Goal: Task Accomplishment & Management: Manage account settings

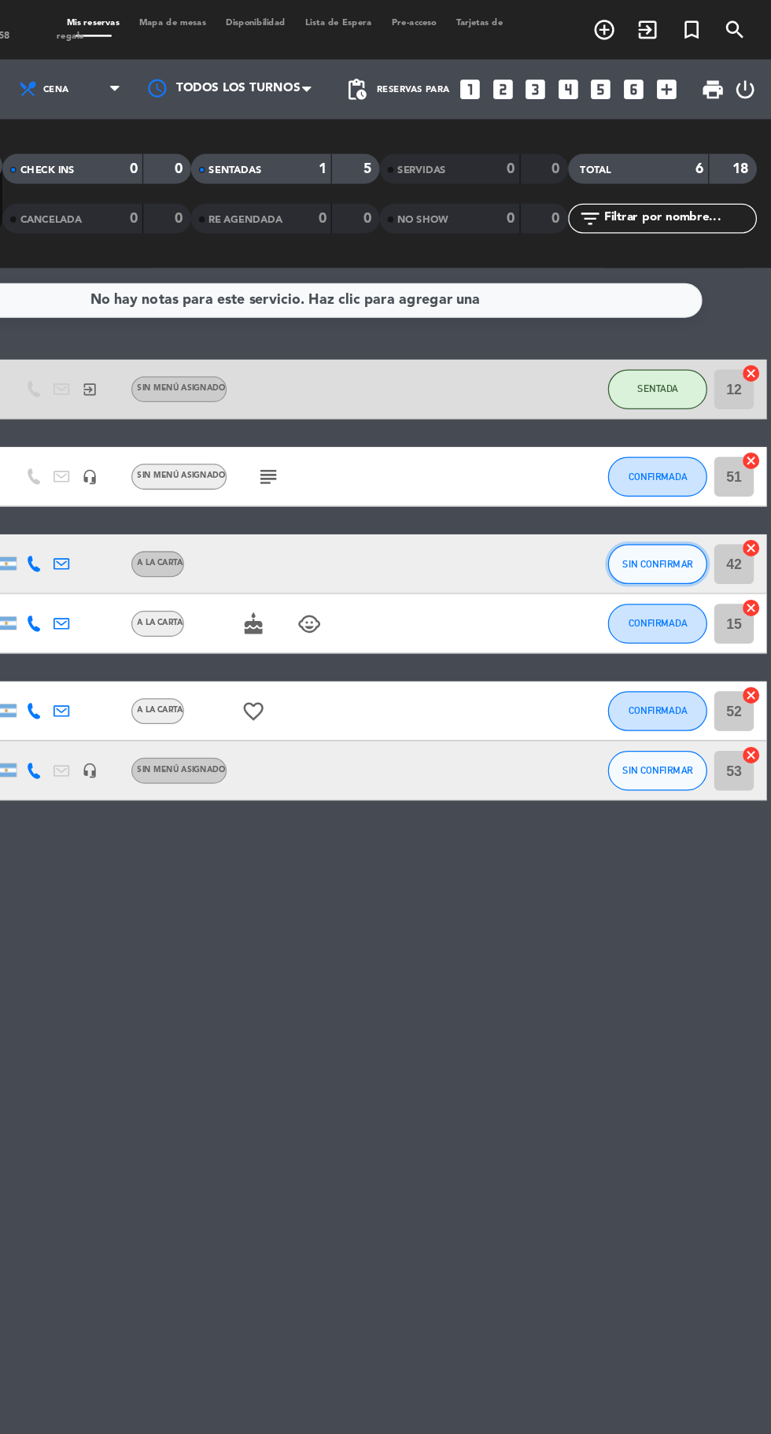
click at [682, 446] on span "SIN CONFIRMAR" at bounding box center [681, 446] width 56 height 9
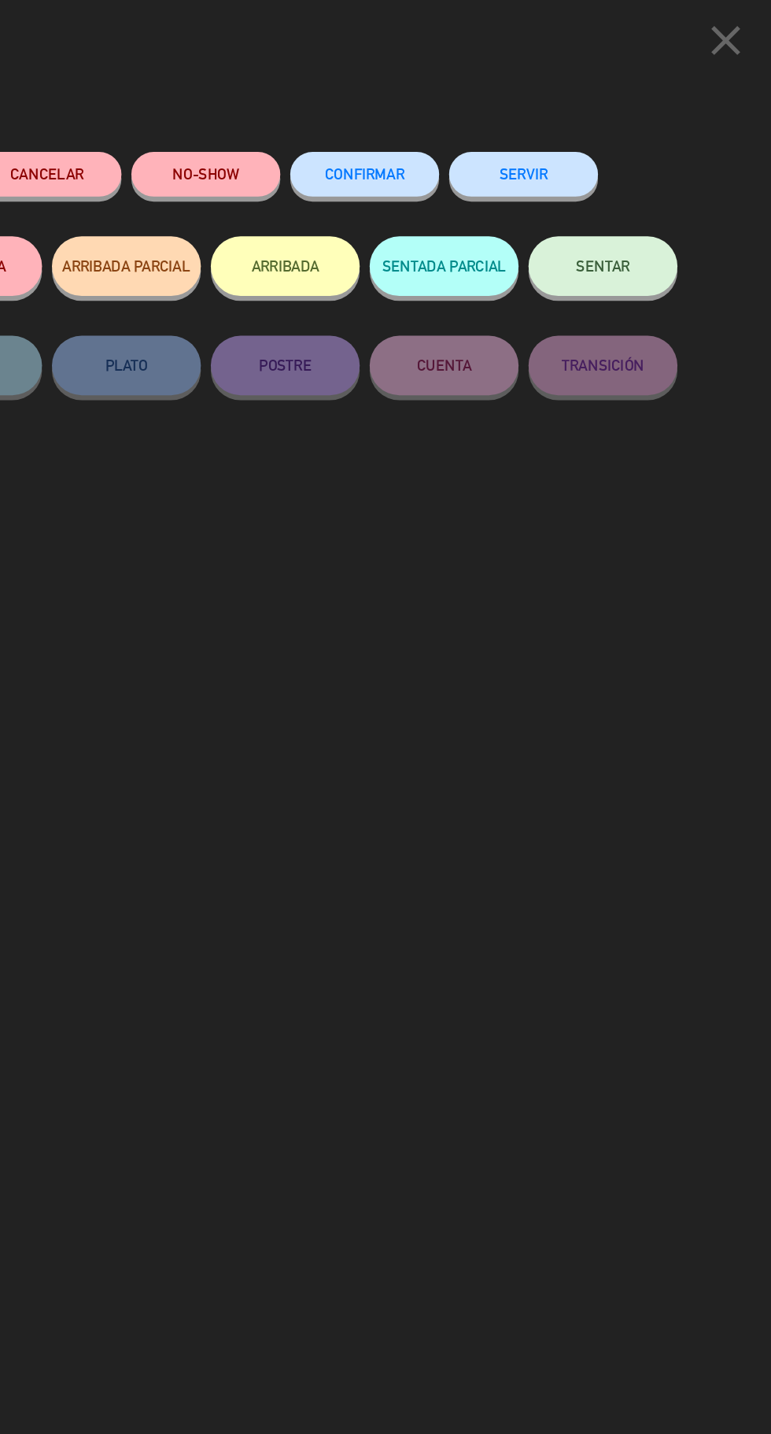
click at [440, 139] on span "CONFIRMAR" at bounding box center [448, 137] width 63 height 13
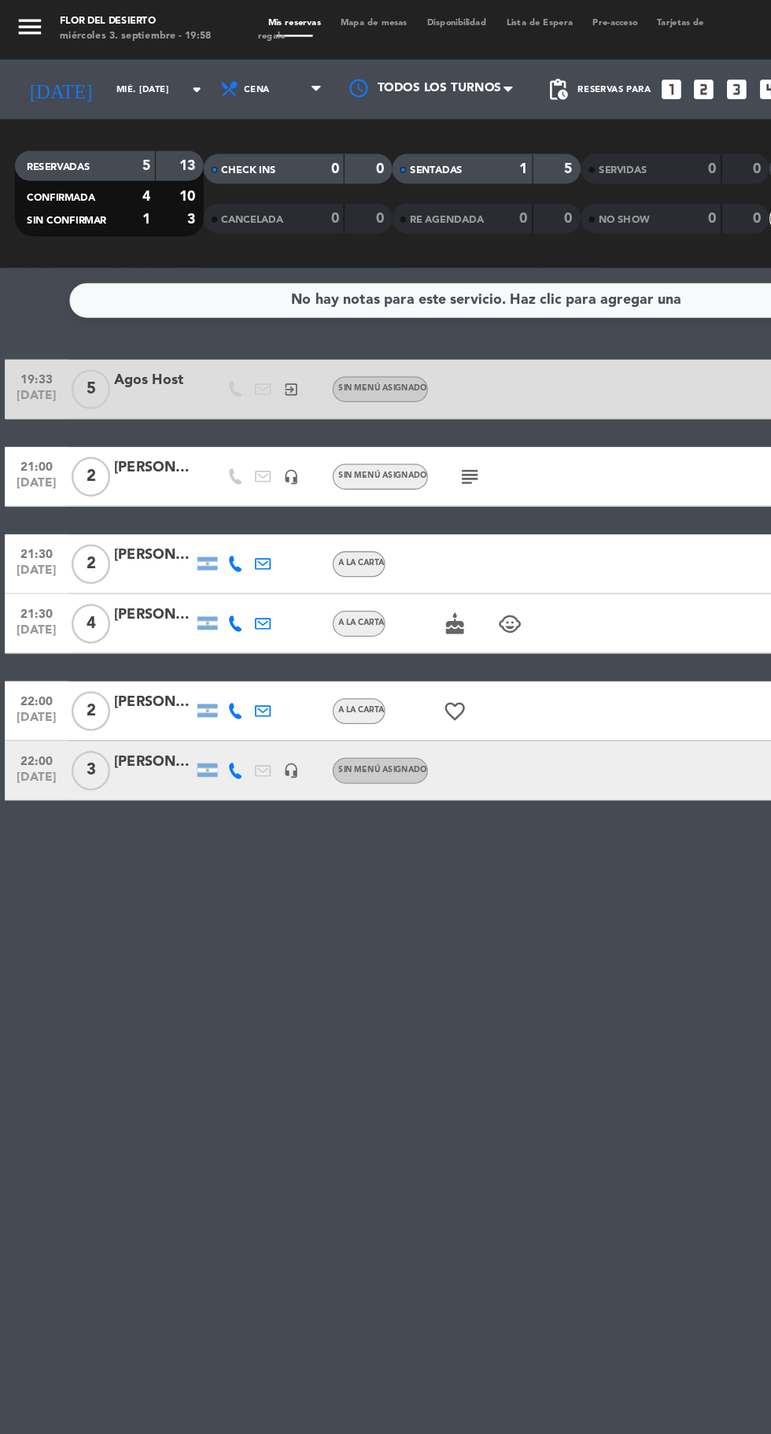
click at [186, 610] on icon at bounding box center [186, 611] width 13 height 13
click at [220, 585] on span at bounding box center [226, 585] width 13 height 13
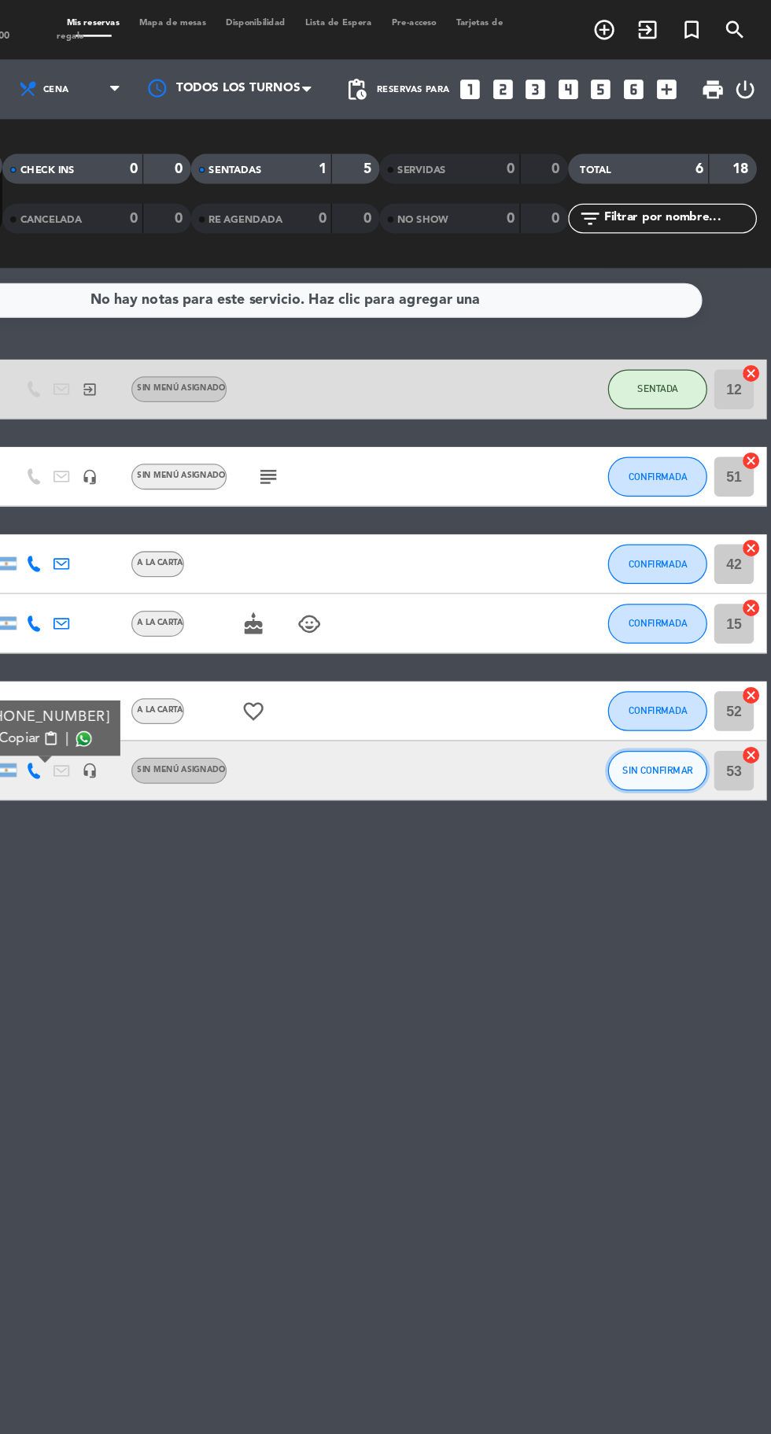
click at [679, 609] on span "SIN CONFIRMAR" at bounding box center [681, 610] width 56 height 9
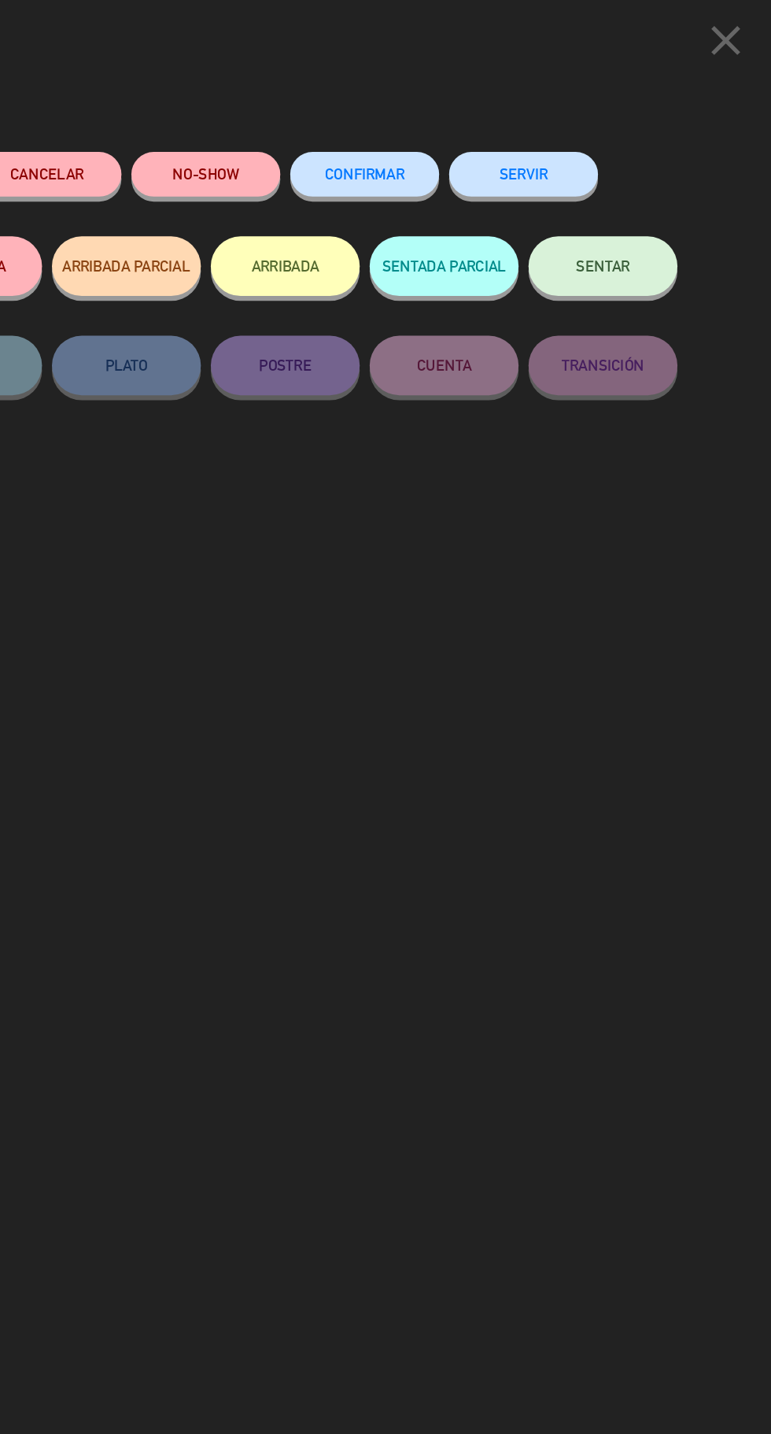
click at [464, 139] on span "CONFIRMAR" at bounding box center [448, 137] width 63 height 13
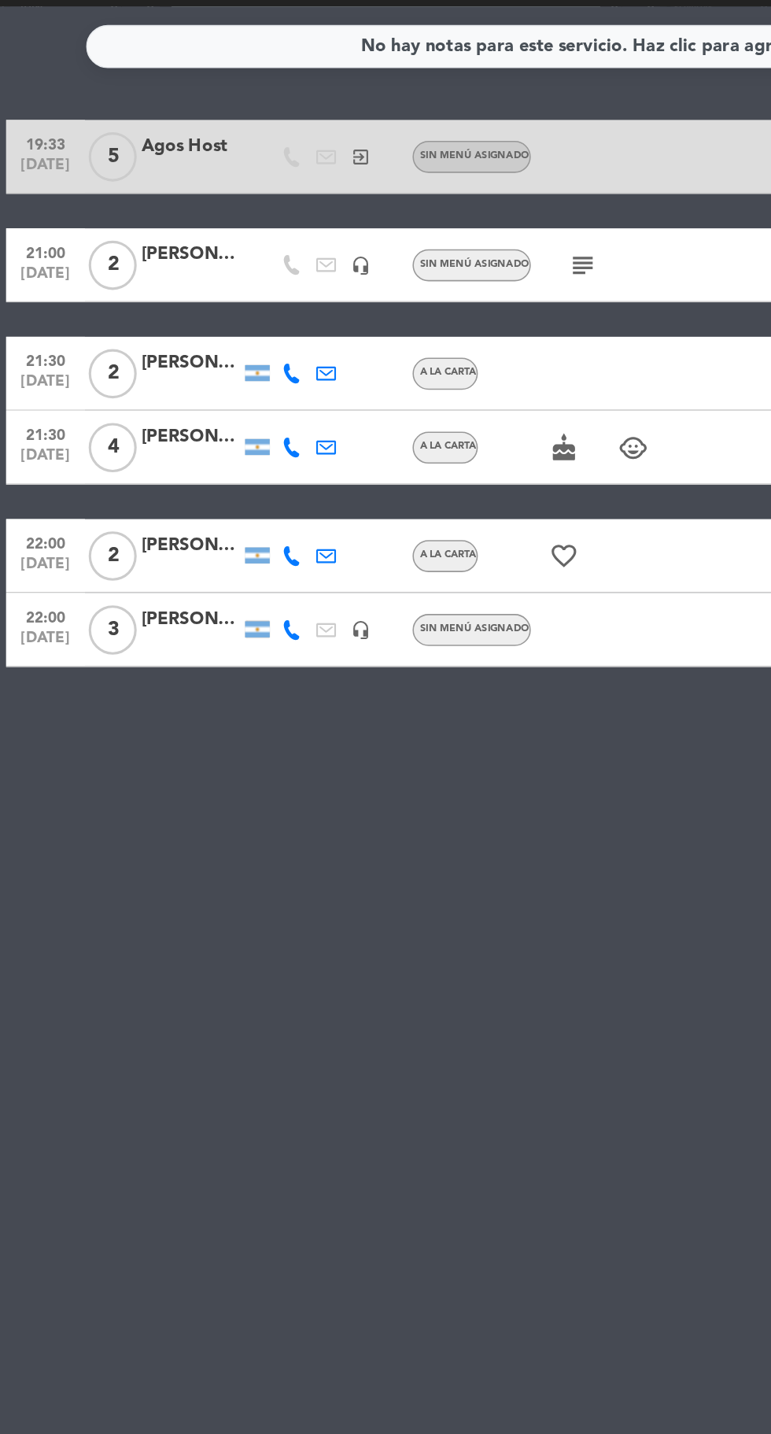
click at [110, 603] on div "[PERSON_NAME]" at bounding box center [122, 604] width 63 height 18
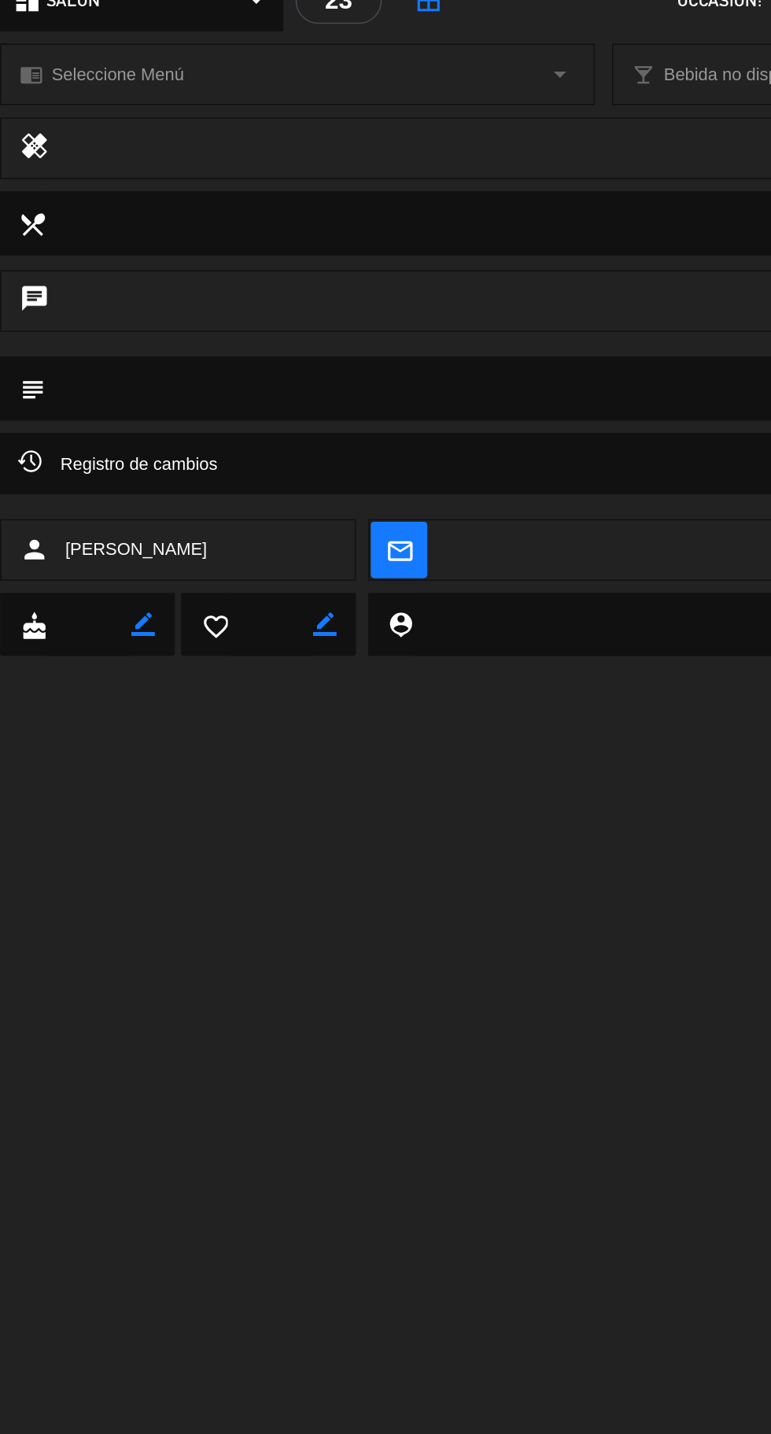
click at [130, 568] on div "person [PERSON_NAME]" at bounding box center [113, 559] width 227 height 39
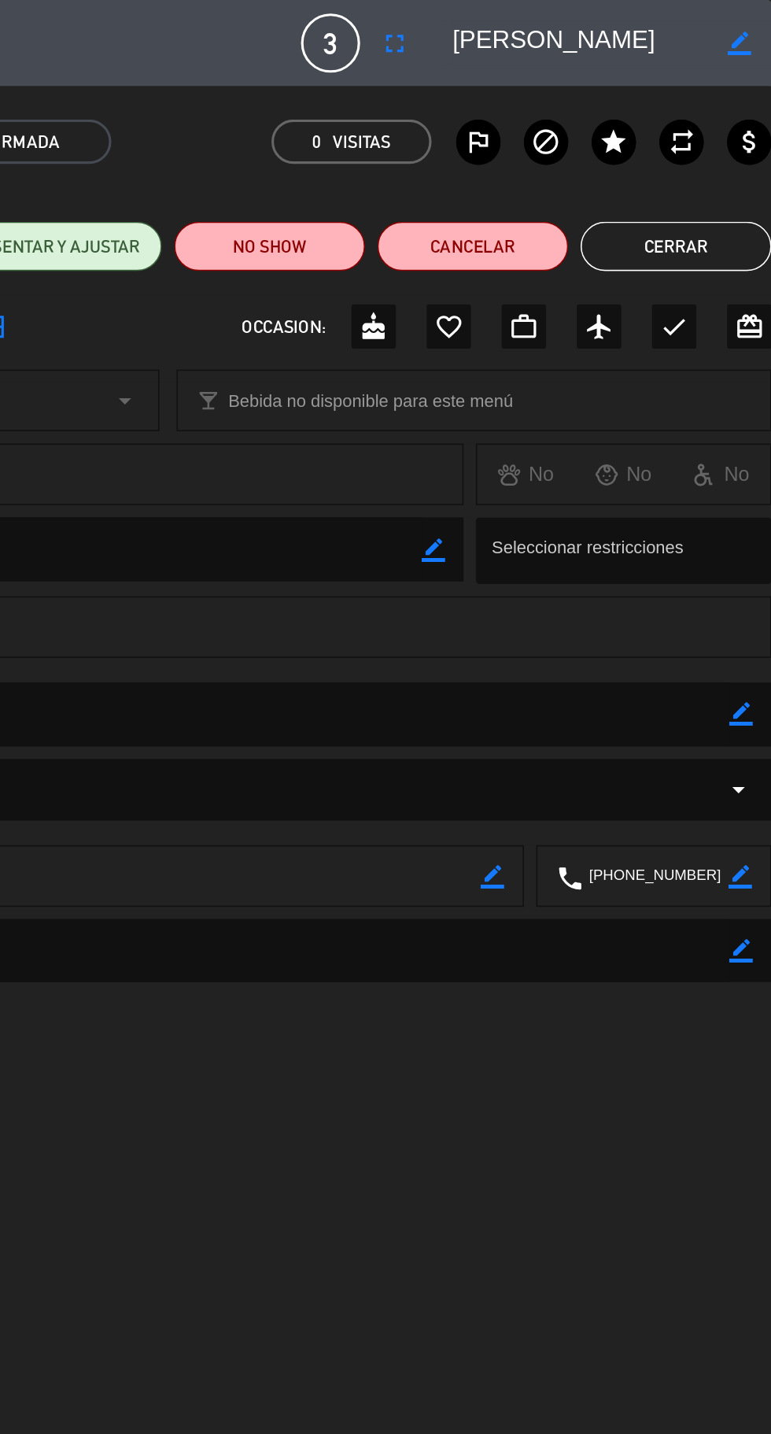
click at [632, 23] on textarea at bounding box center [649, 27] width 163 height 28
click at [750, 31] on icon "border_color" at bounding box center [751, 27] width 15 height 15
click at [662, 24] on textarea at bounding box center [649, 27] width 163 height 28
type textarea "[PERSON_NAME]"
click at [749, 24] on icon at bounding box center [751, 27] width 15 height 15
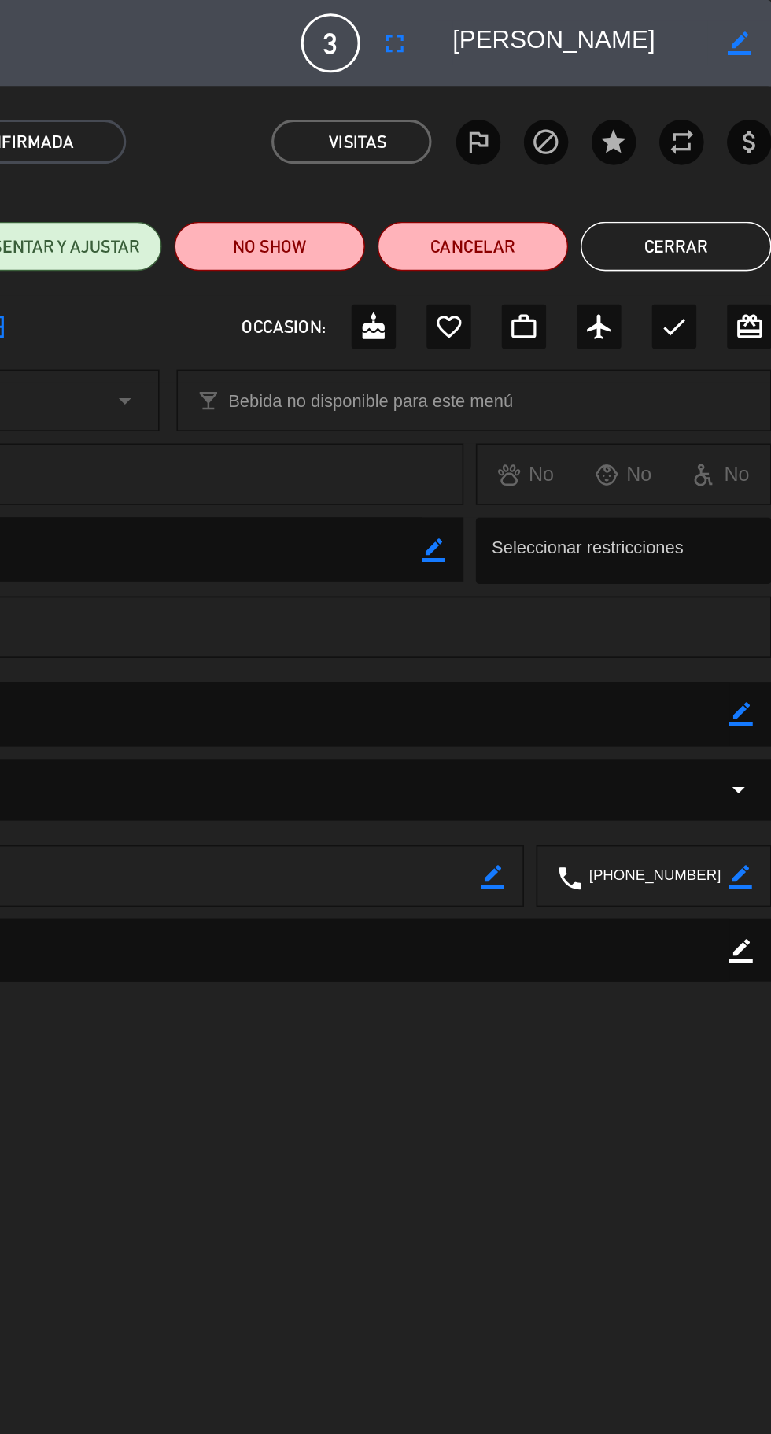
click at [710, 146] on button "Cerrar" at bounding box center [710, 157] width 122 height 31
